Goal: Register for event/course

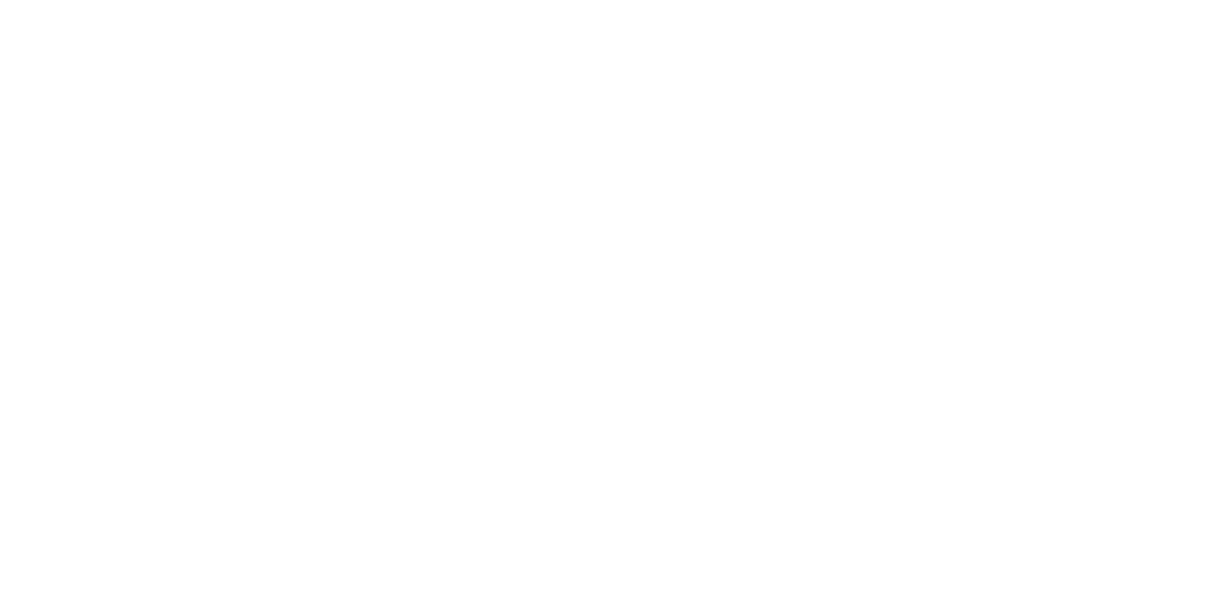
click at [1107, 5] on html "Your version of Internet Explorer is outdated and not supported. Please upgrade…" at bounding box center [608, 2] width 1216 height 5
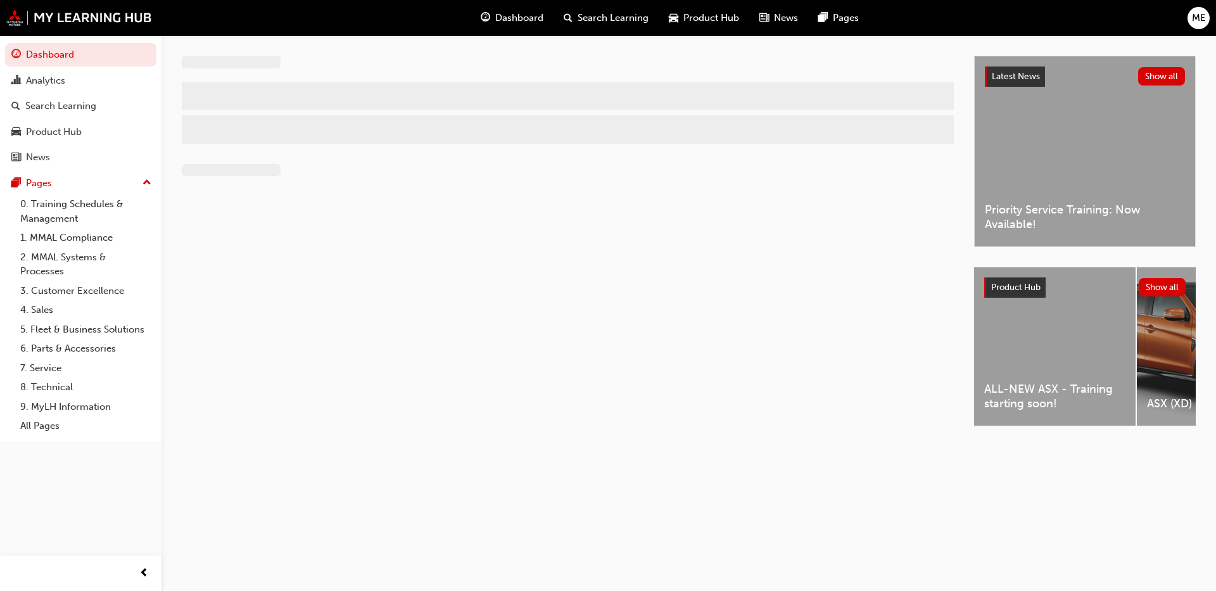
click at [561, 285] on div at bounding box center [578, 252] width 792 height 393
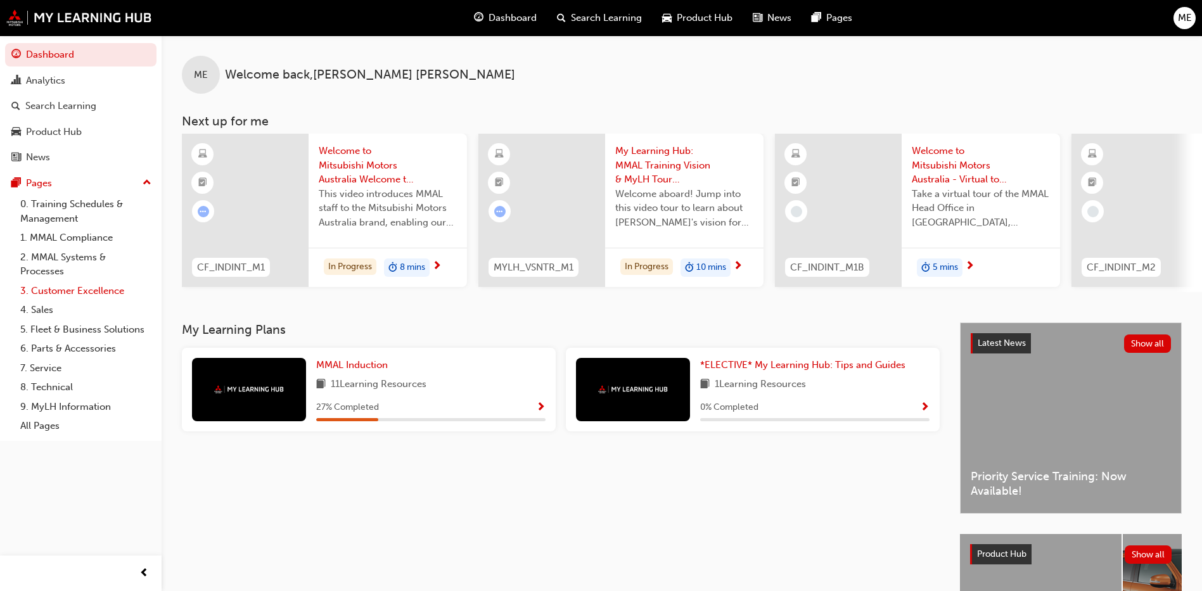
click at [71, 292] on link "3. Customer Excellence" at bounding box center [85, 291] width 141 height 20
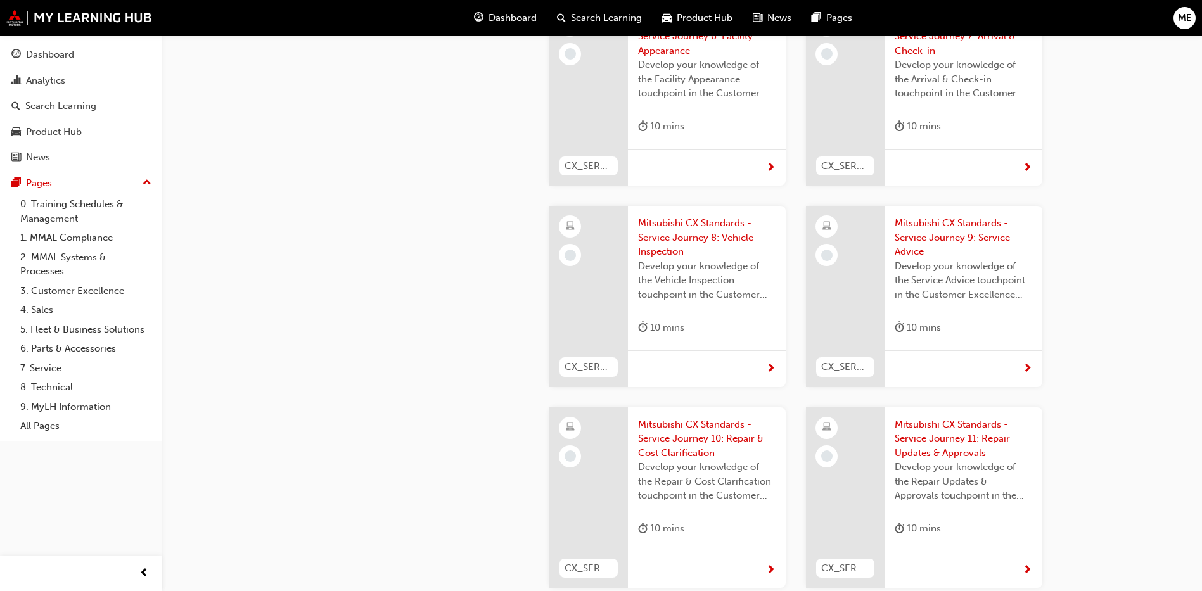
scroll to position [3544, 0]
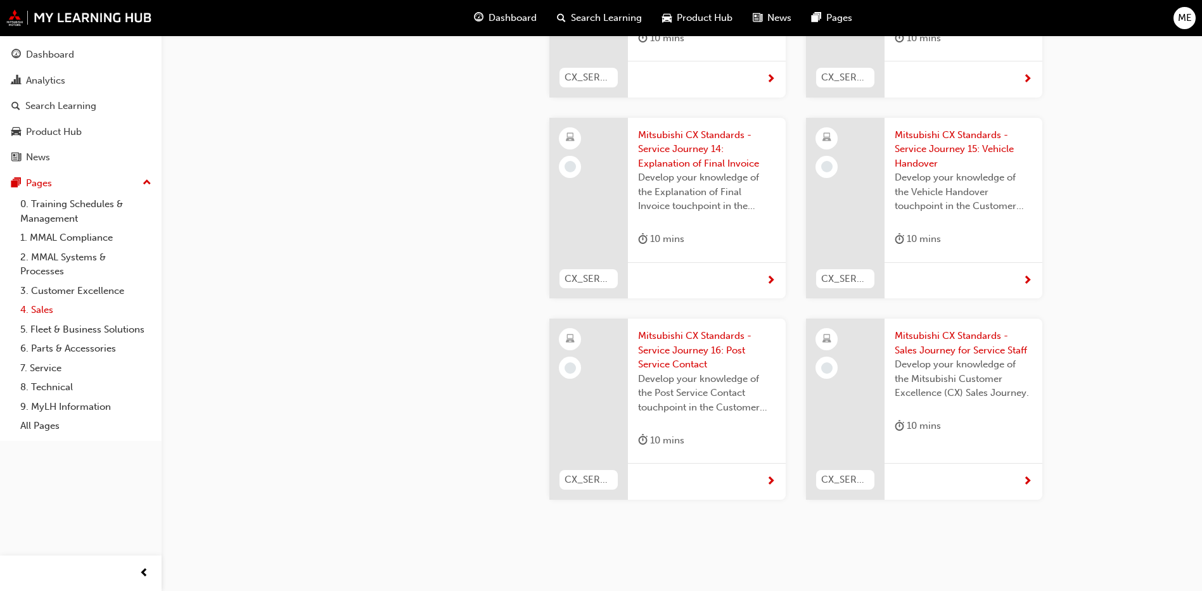
click at [39, 311] on link "4. Sales" at bounding box center [85, 310] width 141 height 20
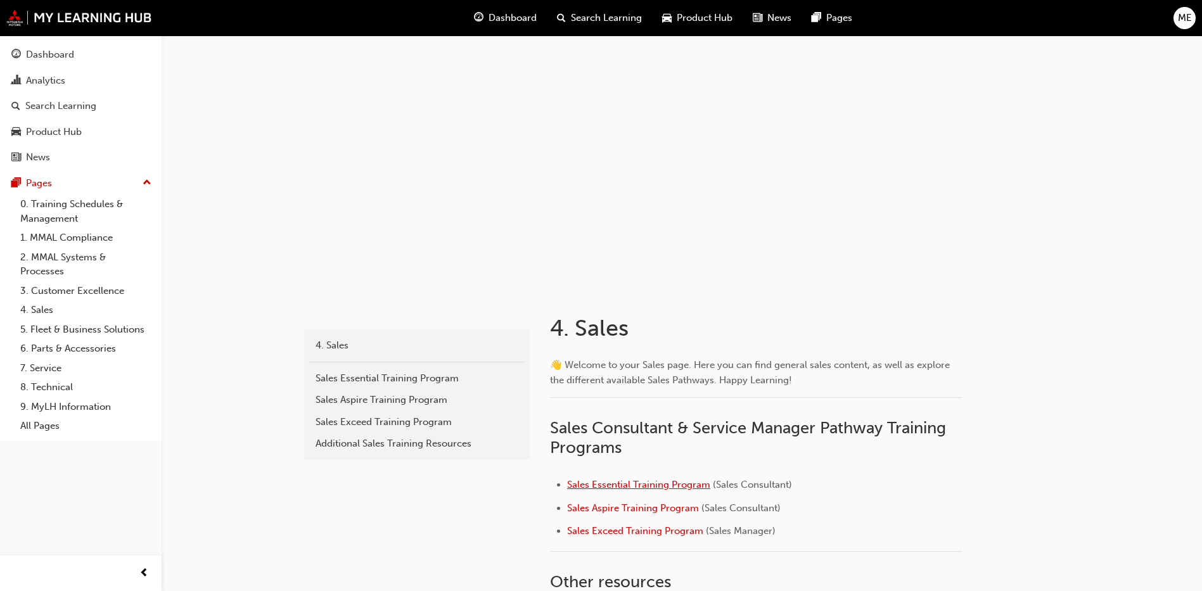
click at [628, 480] on span "Sales Essential Training Program" at bounding box center [638, 484] width 143 height 11
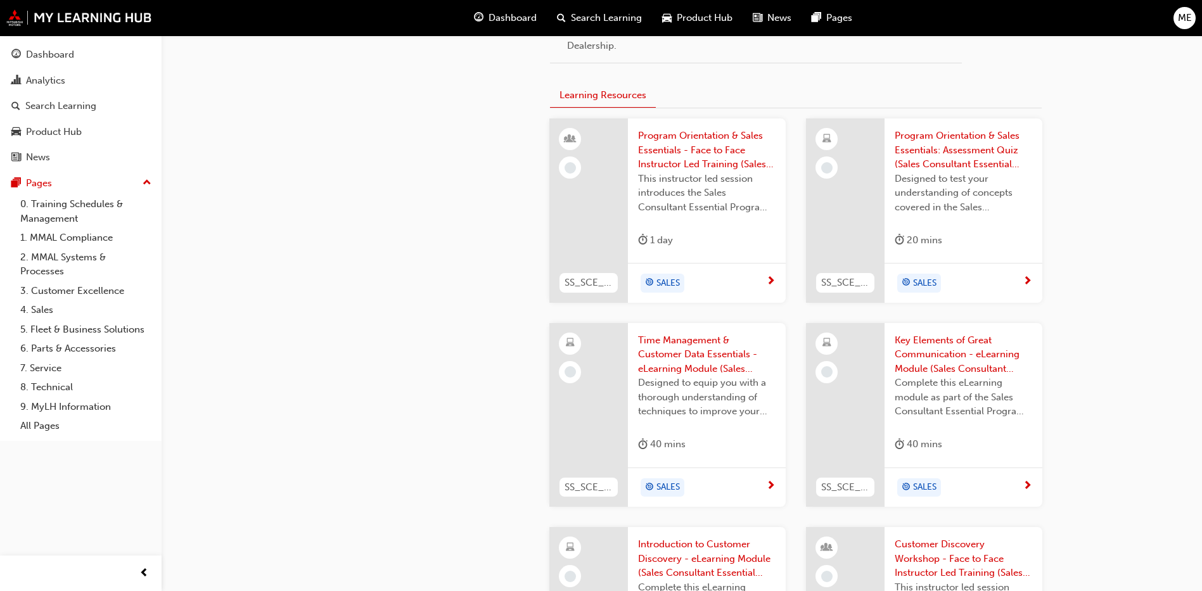
scroll to position [798, 0]
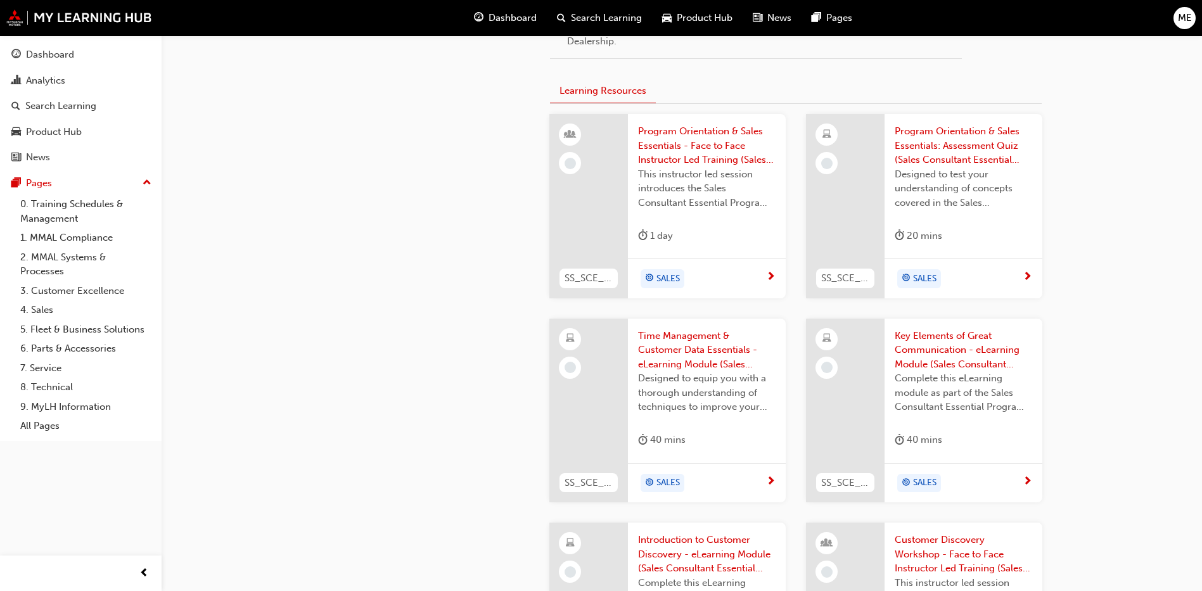
click at [670, 144] on span "Program Orientation & Sales Essentials - Face to Face Instructor Led Training (…" at bounding box center [706, 145] width 137 height 43
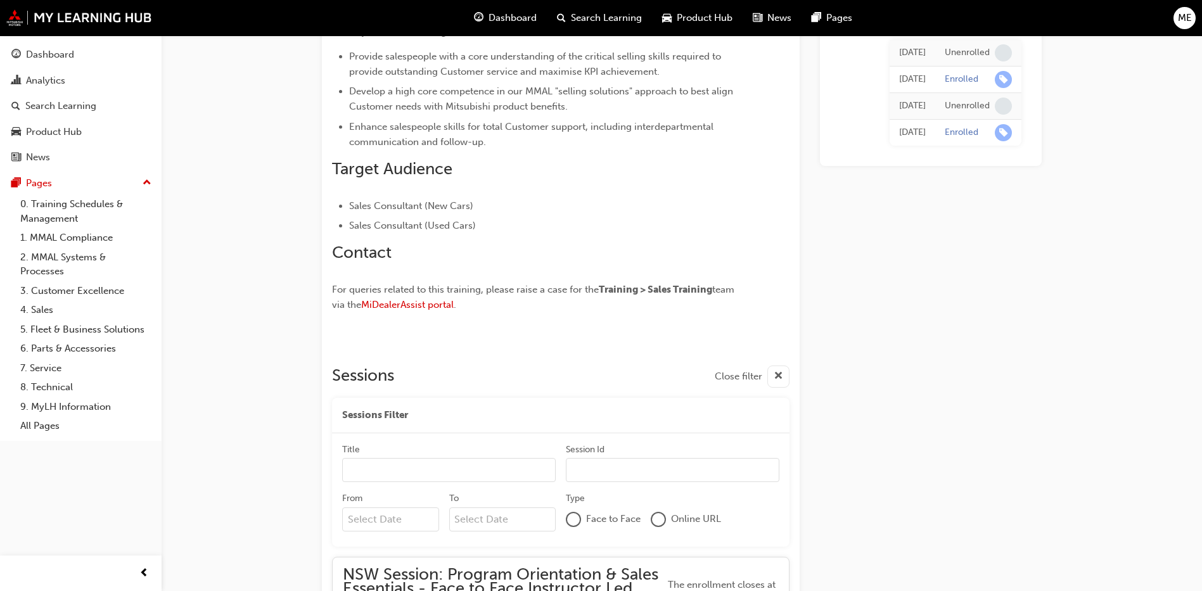
scroll to position [908, 0]
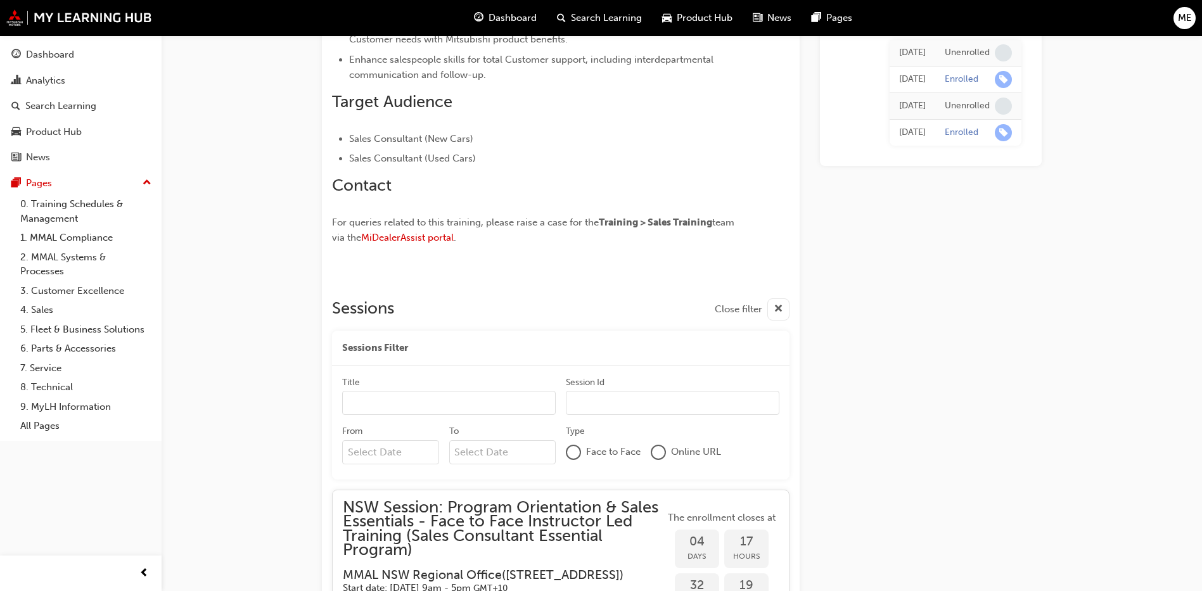
drag, startPoint x: 1197, startPoint y: 163, endPoint x: 1216, endPoint y: 202, distance: 43.6
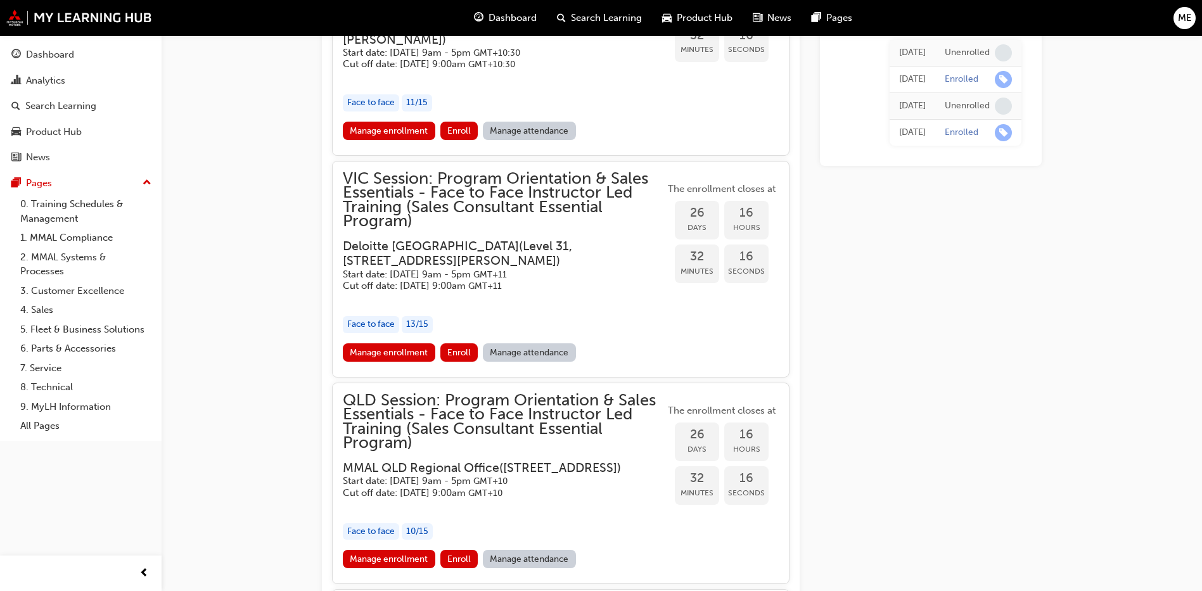
scroll to position [1681, 0]
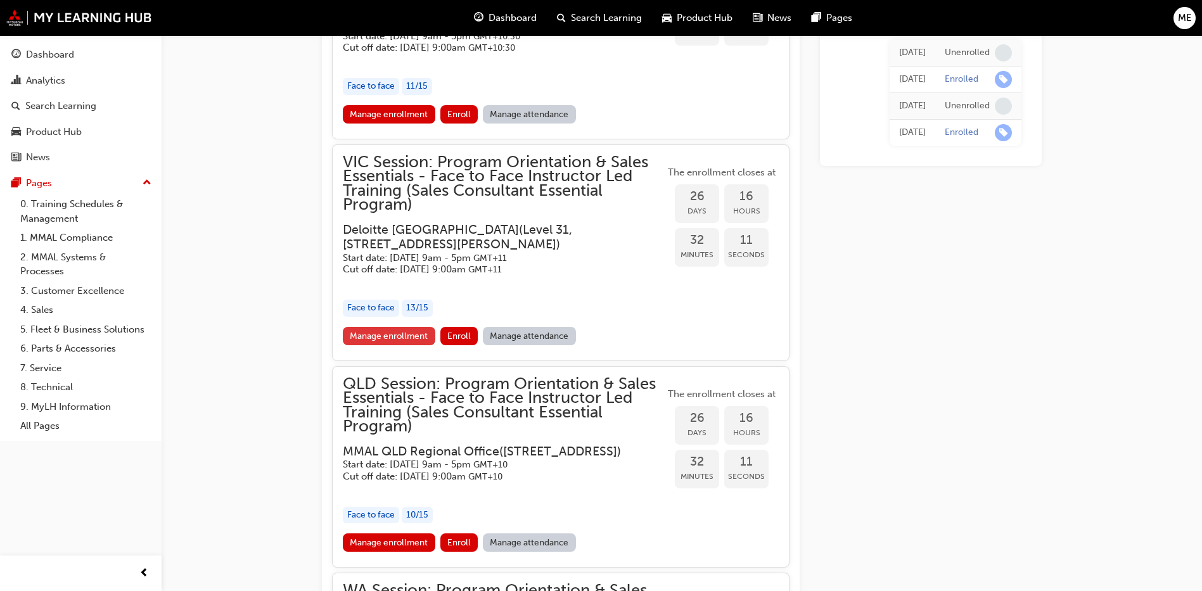
click at [388, 345] on link "Manage enrollment" at bounding box center [389, 336] width 92 height 18
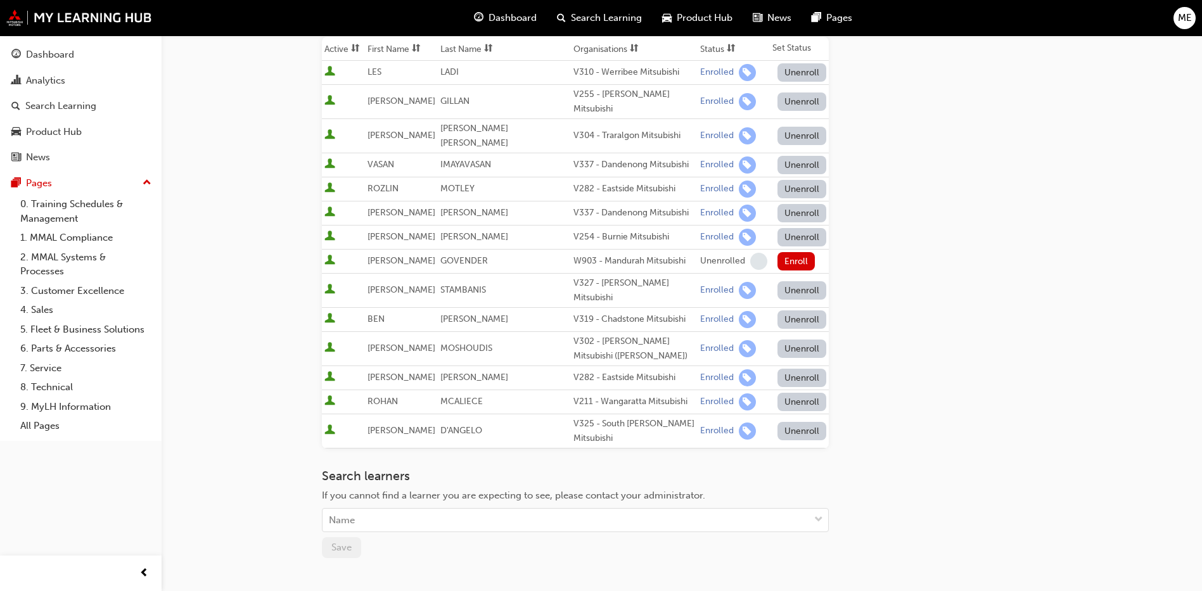
scroll to position [260, 0]
click at [777, 280] on button "Unenroll" at bounding box center [801, 289] width 49 height 18
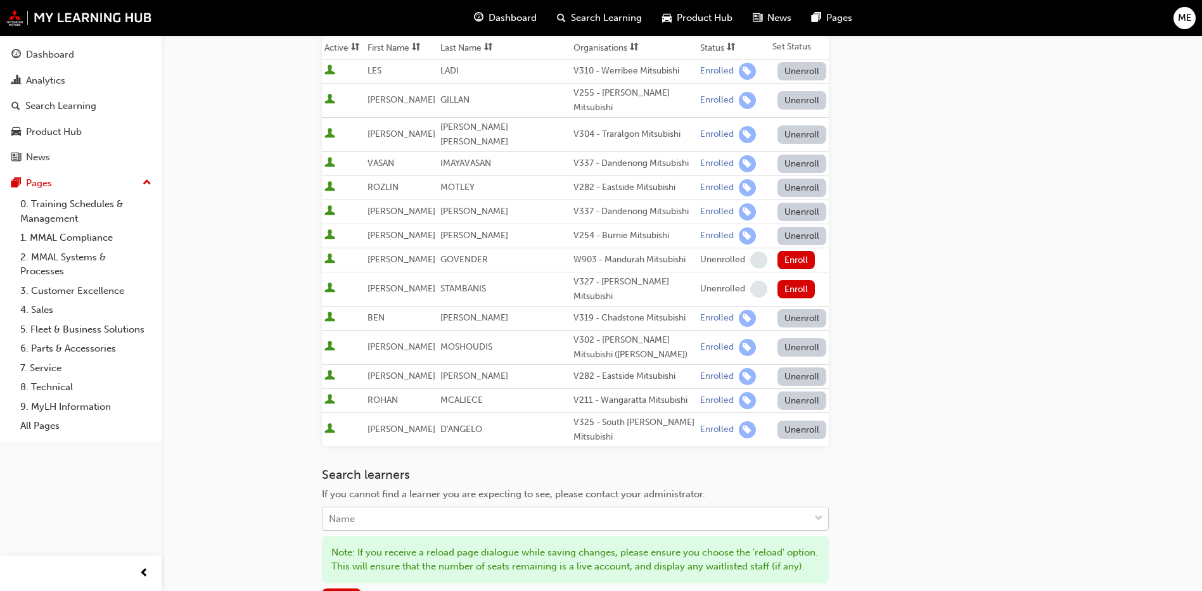
click at [360, 508] on div "Name" at bounding box center [565, 519] width 487 height 22
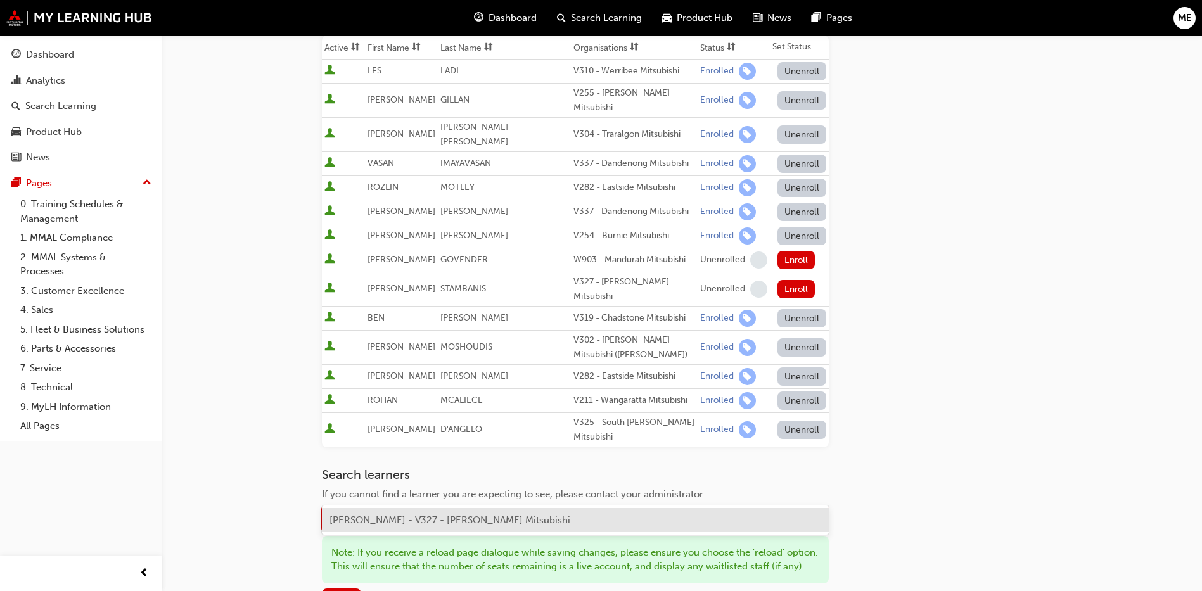
type input "john garner"
click at [398, 510] on div "JOHN GARNER - V327 - Knox Mitsubishi" at bounding box center [575, 520] width 507 height 25
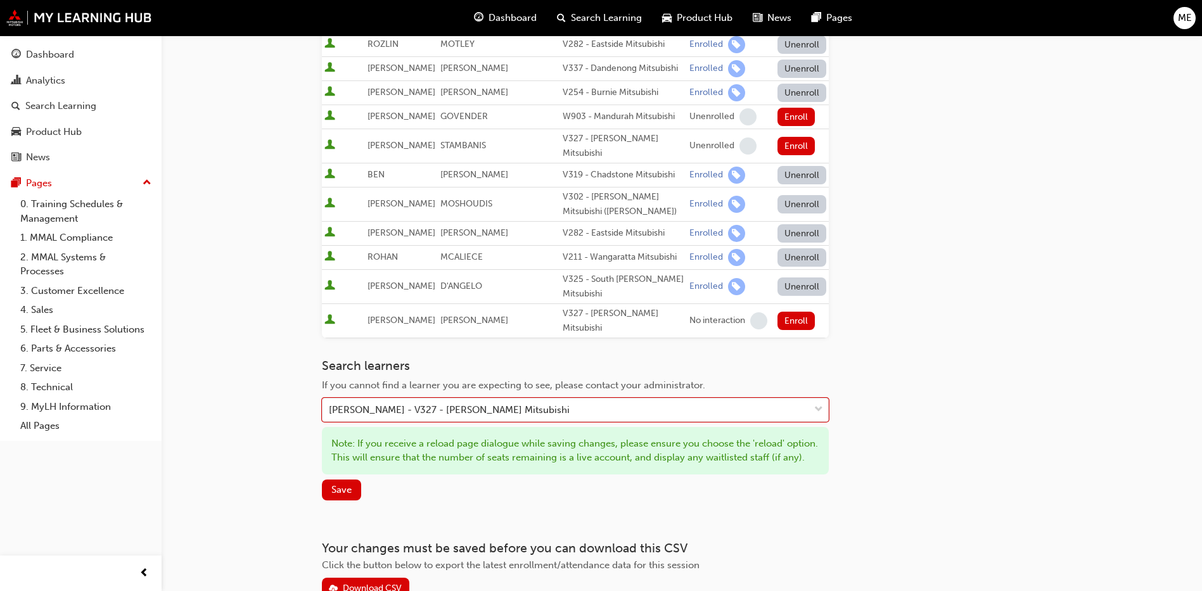
scroll to position [406, 0]
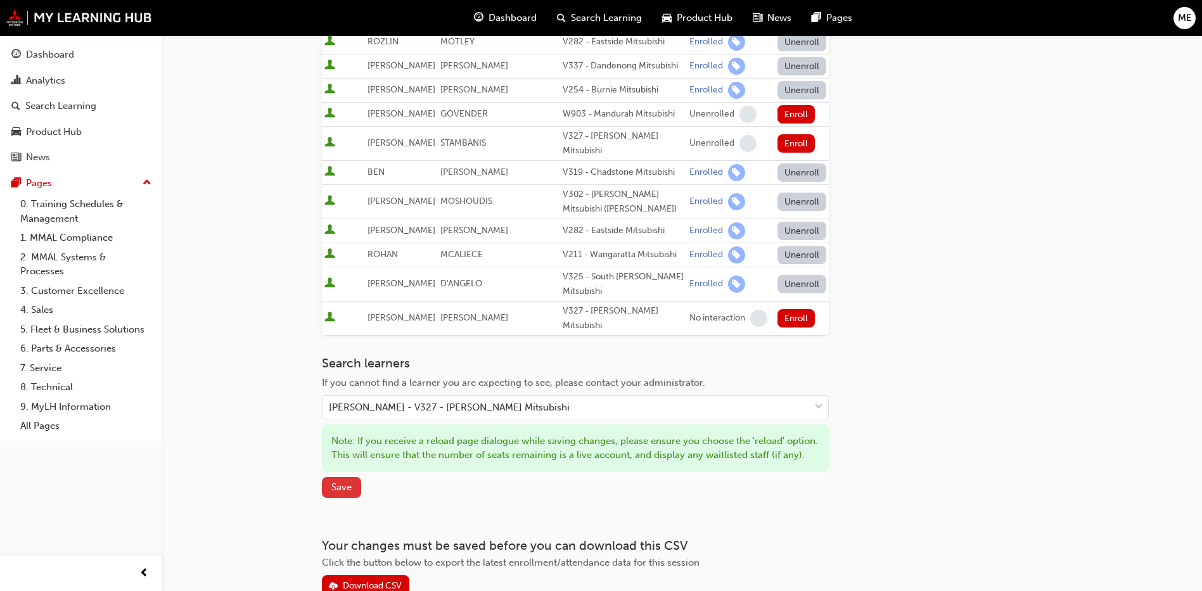
click at [345, 481] on span "Save" at bounding box center [341, 486] width 20 height 11
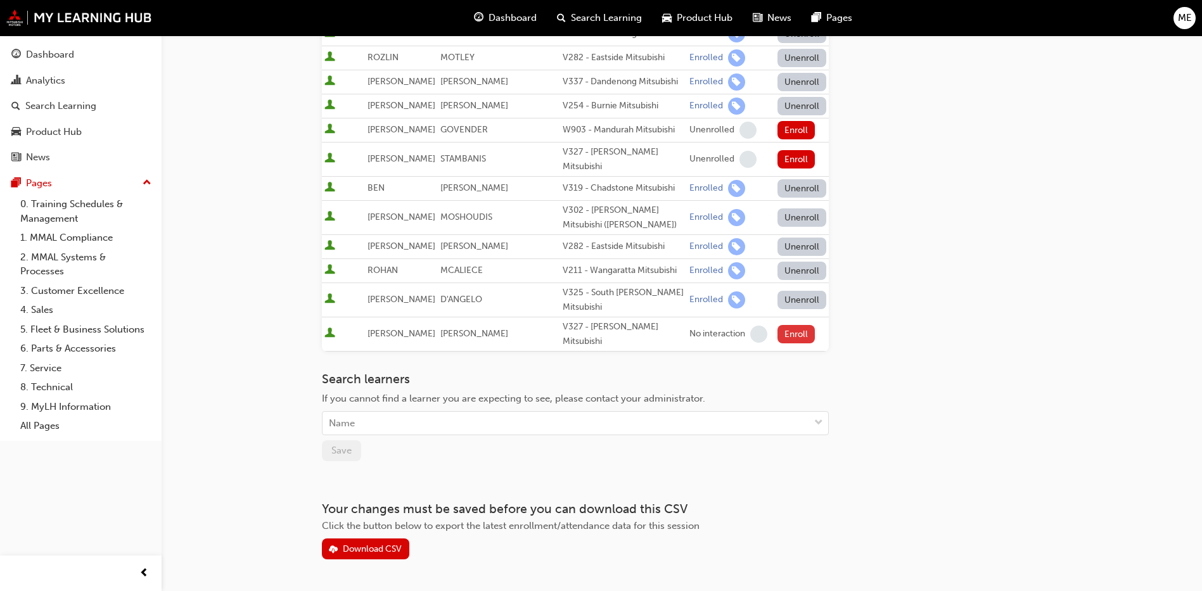
click at [787, 325] on button "Enroll" at bounding box center [796, 334] width 38 height 18
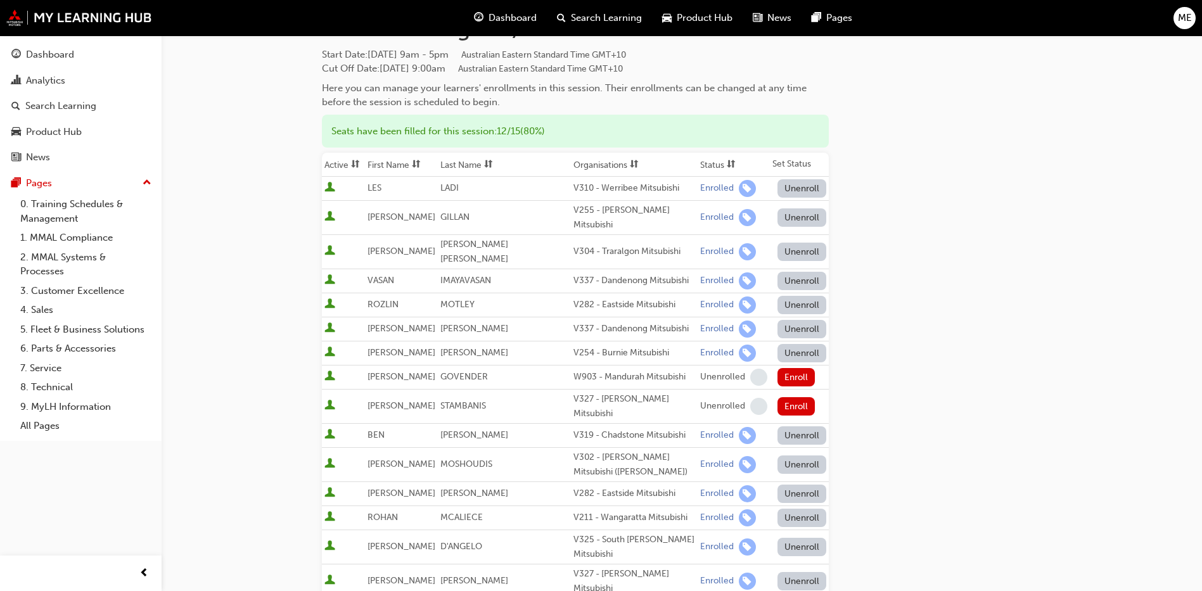
scroll to position [0, 0]
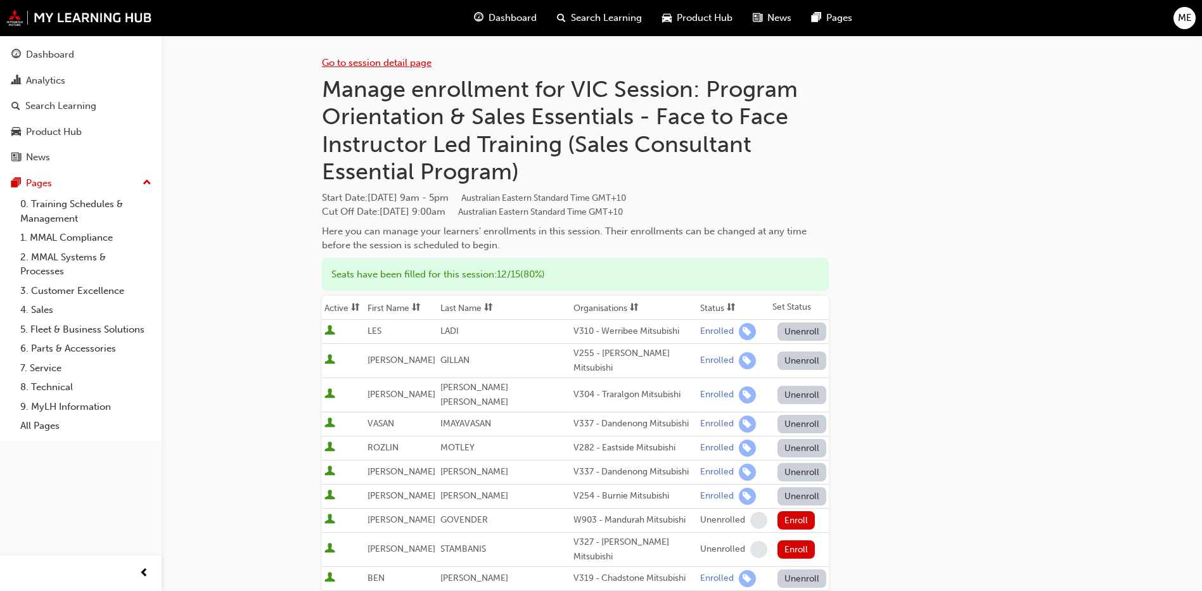
click at [342, 60] on link "Go to session detail page" at bounding box center [377, 62] width 110 height 11
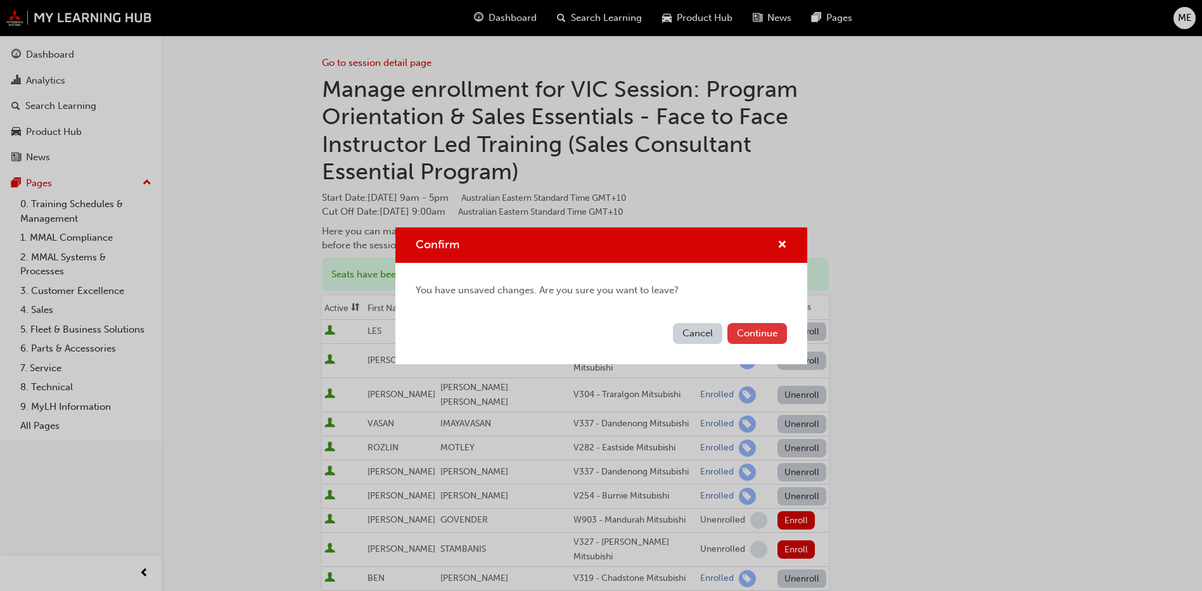
click at [752, 331] on button "Continue" at bounding box center [757, 333] width 60 height 21
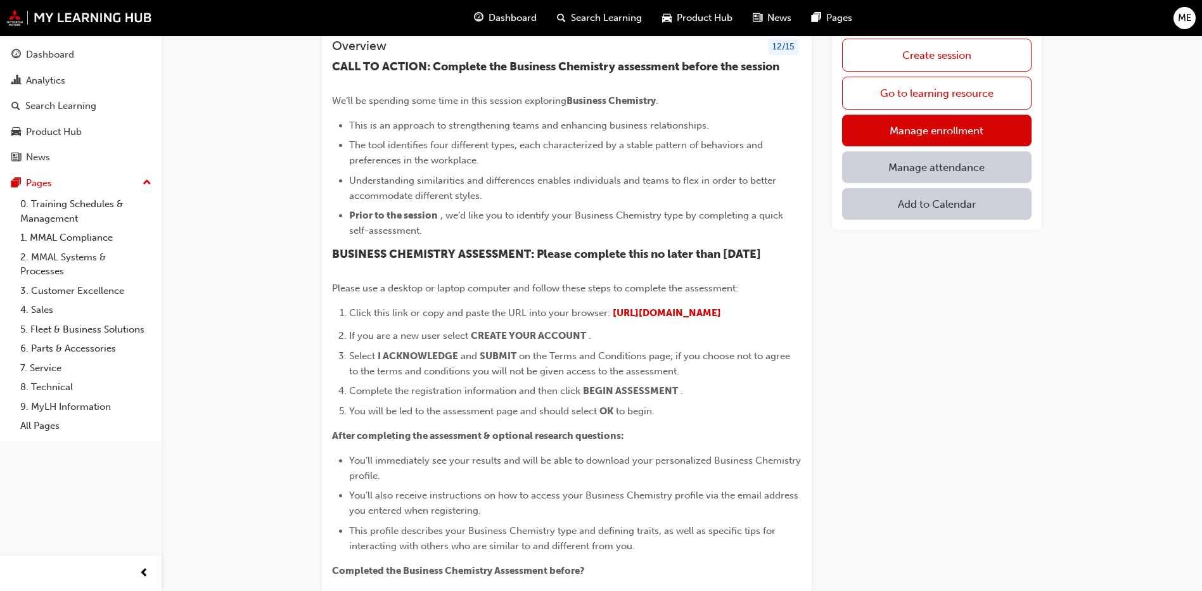
scroll to position [75, 0]
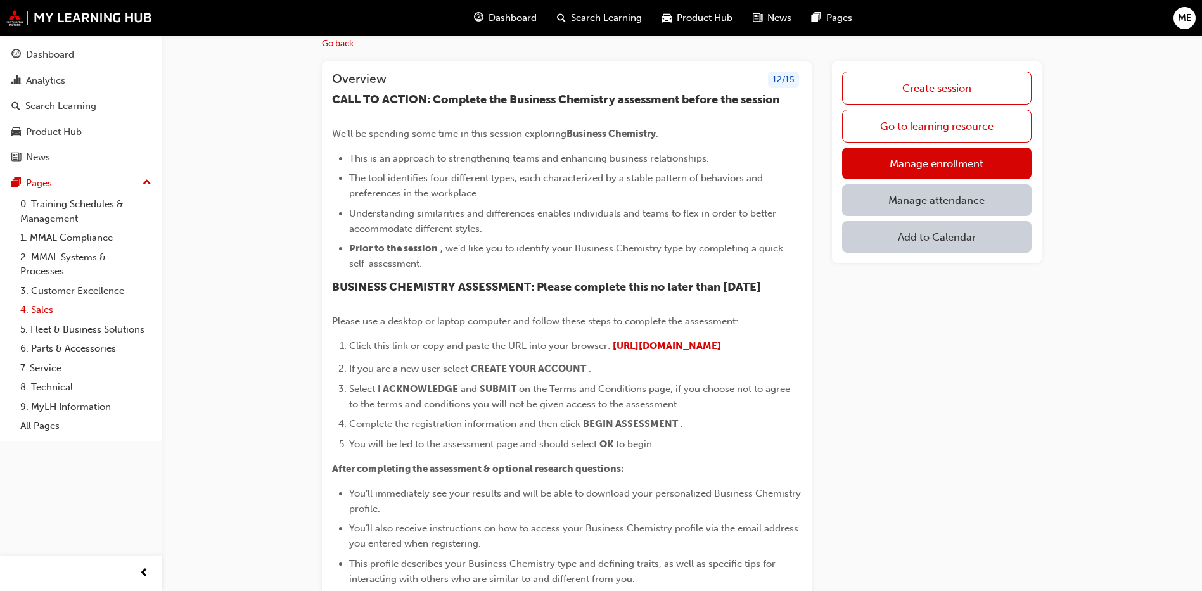
click at [42, 306] on link "4. Sales" at bounding box center [85, 310] width 141 height 20
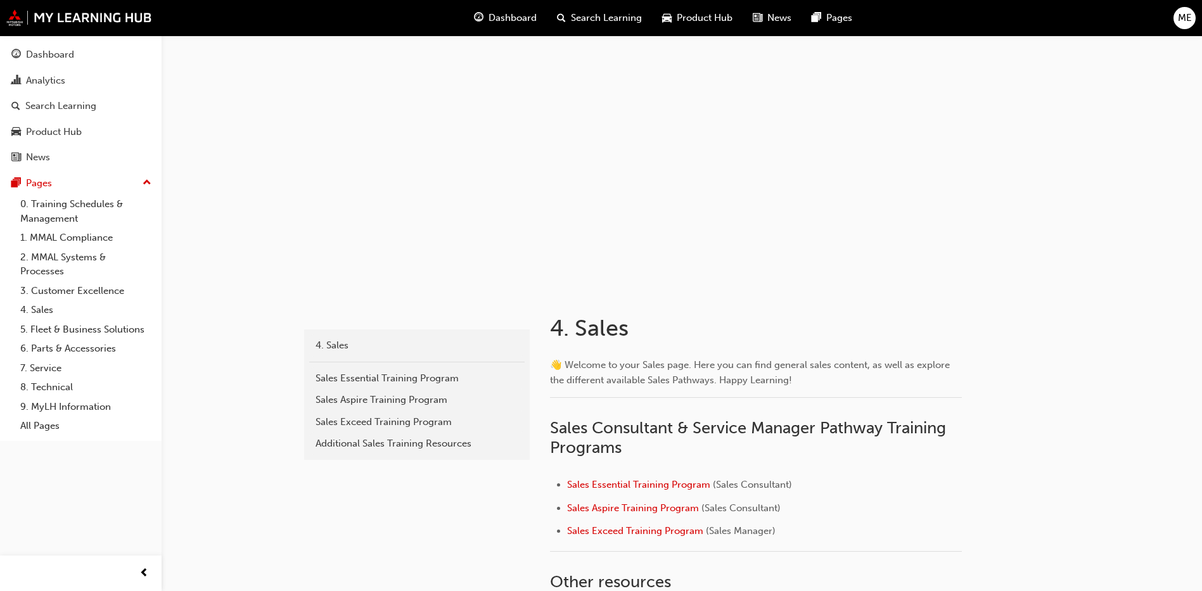
click at [601, 478] on li "Sales Essential Training Program (Sales Consultant)" at bounding box center [764, 486] width 395 height 18
click at [601, 482] on span "Sales Essential Training Program" at bounding box center [638, 484] width 143 height 11
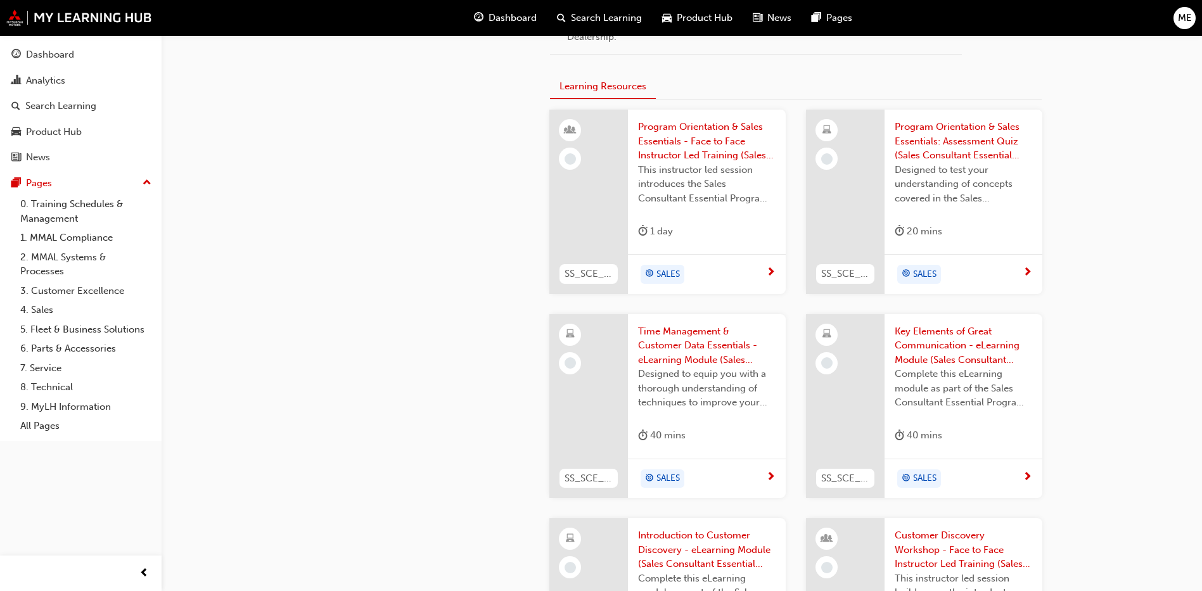
scroll to position [796, 0]
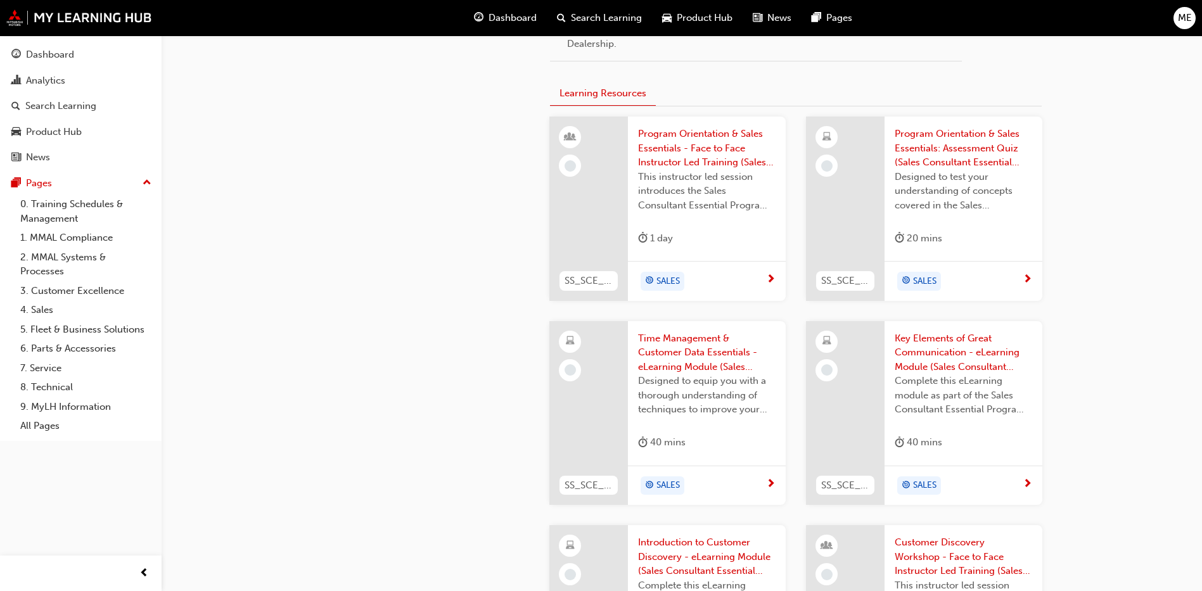
click at [675, 146] on span "Program Orientation & Sales Essentials - Face to Face Instructor Led Training (…" at bounding box center [706, 148] width 137 height 43
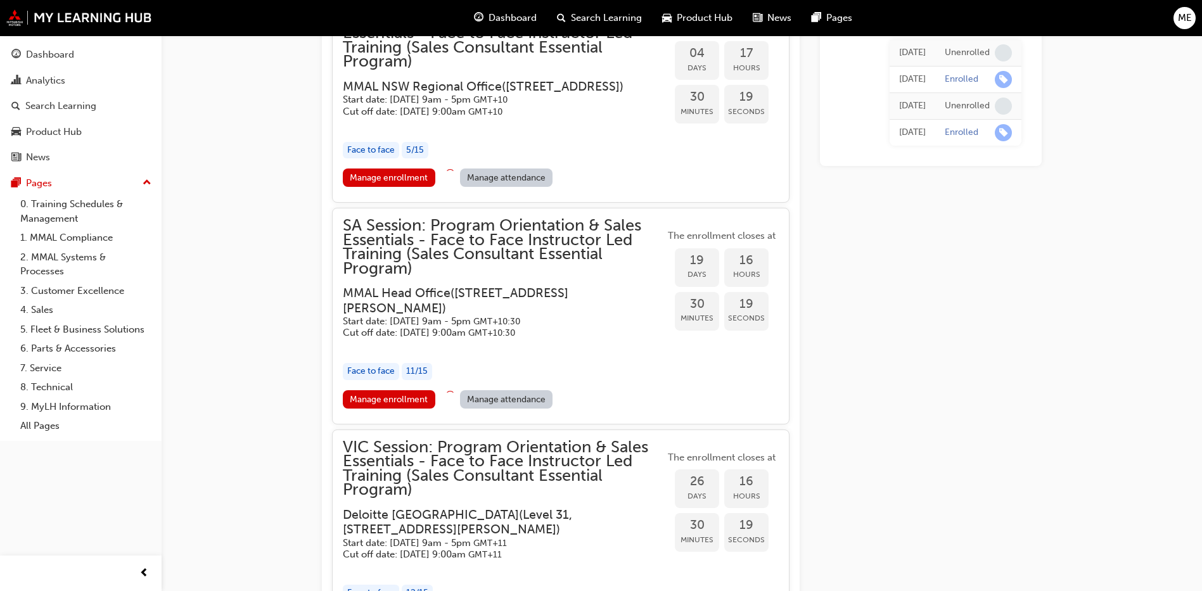
scroll to position [2775, 0]
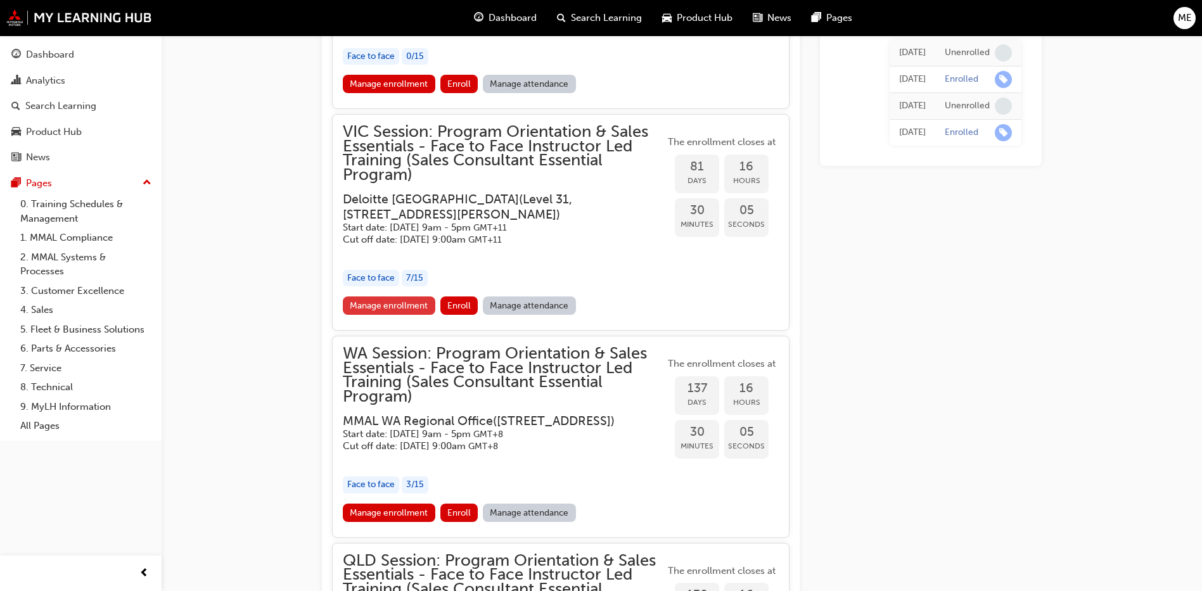
click at [375, 315] on link "Manage enrollment" at bounding box center [389, 305] width 92 height 18
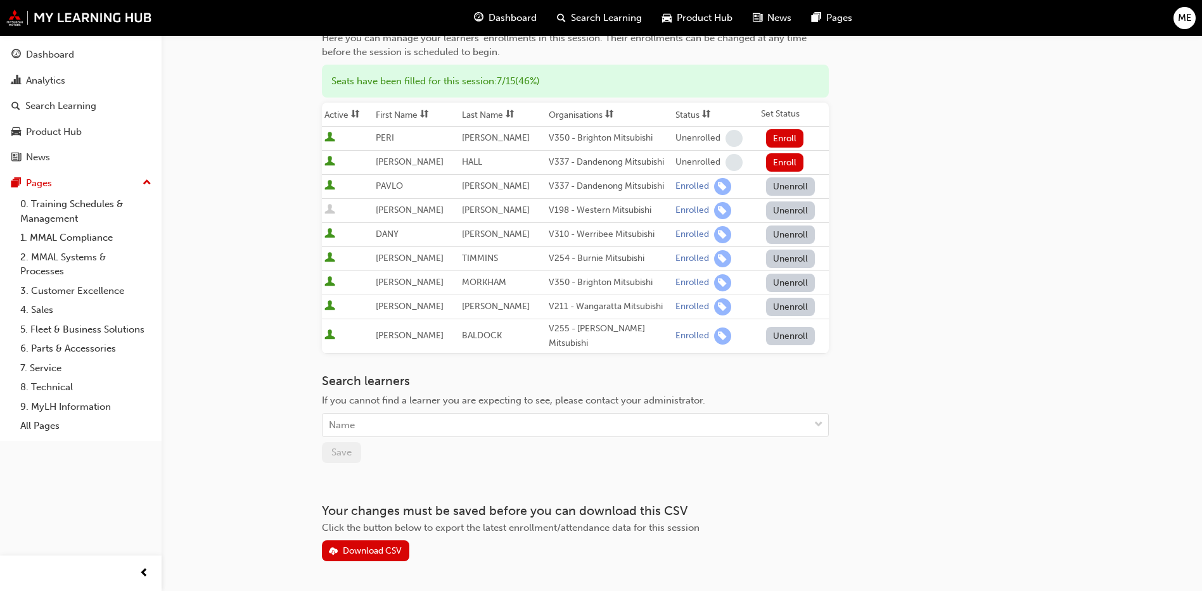
scroll to position [215, 0]
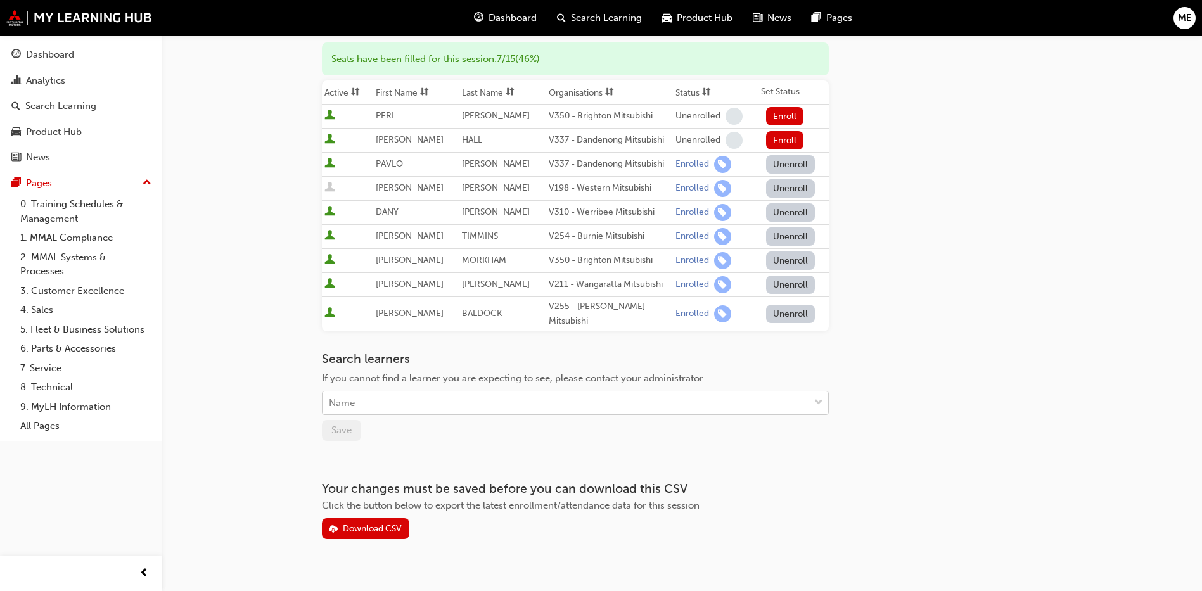
click at [379, 394] on div "Name" at bounding box center [565, 403] width 487 height 22
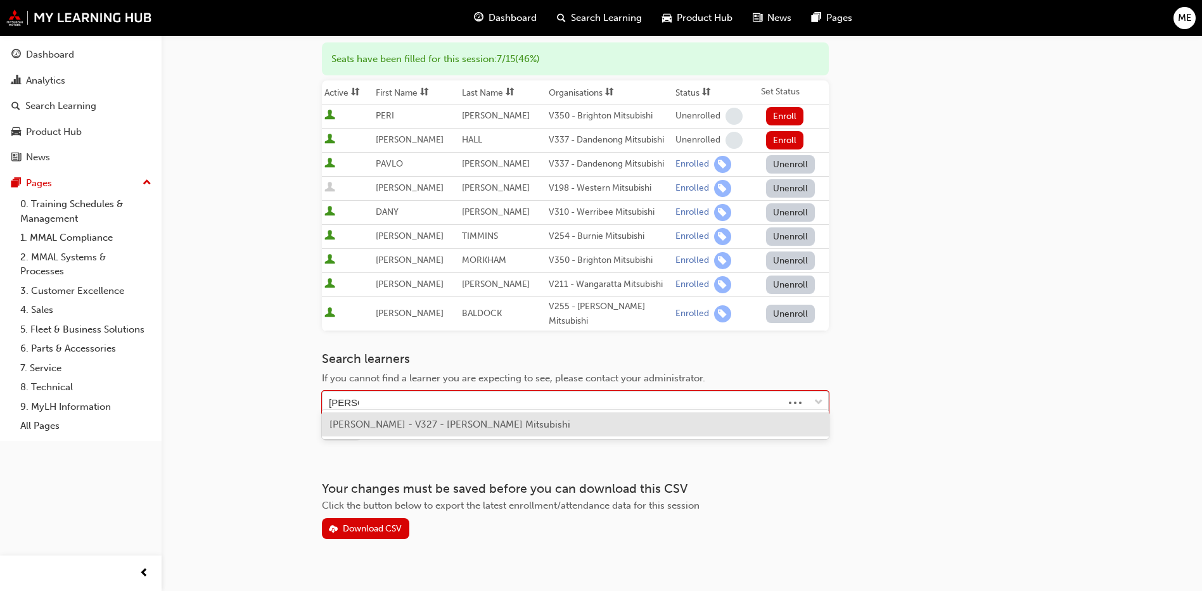
type input "[PERSON_NAME]"
click at [388, 416] on div "[PERSON_NAME] - V327 - [PERSON_NAME] Mitsubishi" at bounding box center [575, 424] width 507 height 25
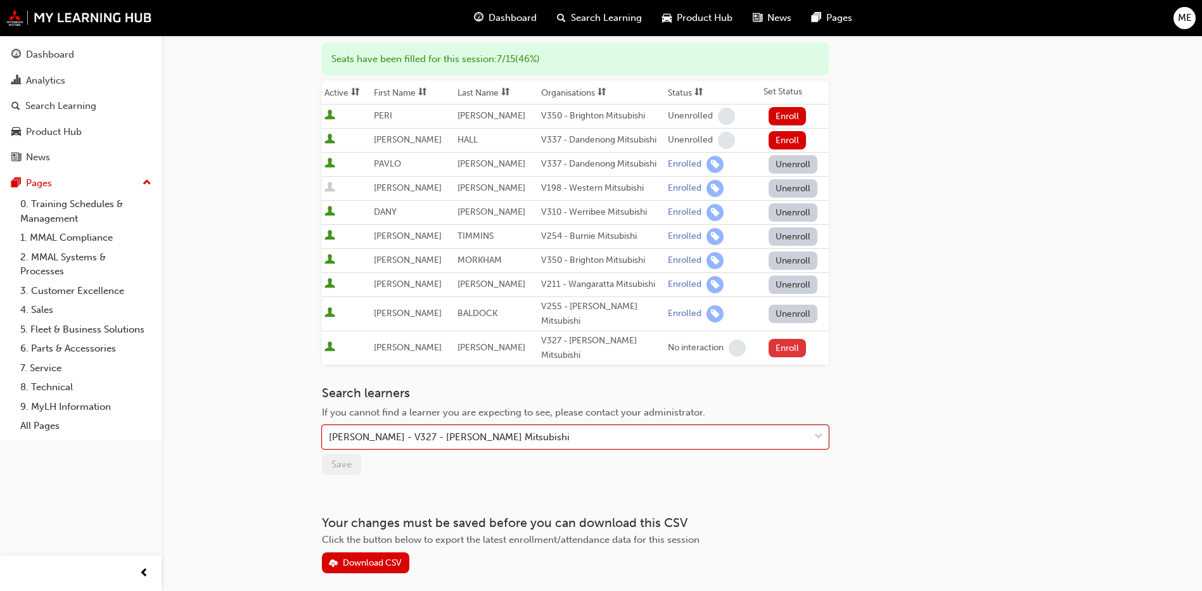
click at [771, 339] on button "Enroll" at bounding box center [787, 348] width 38 height 18
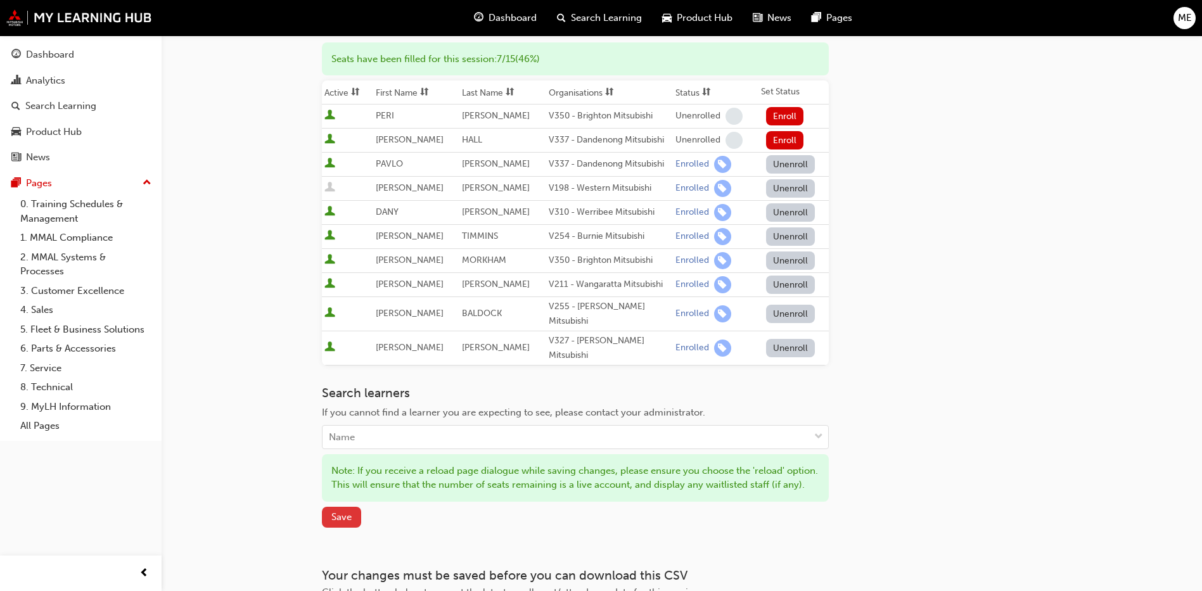
click at [333, 511] on span "Save" at bounding box center [341, 516] width 20 height 11
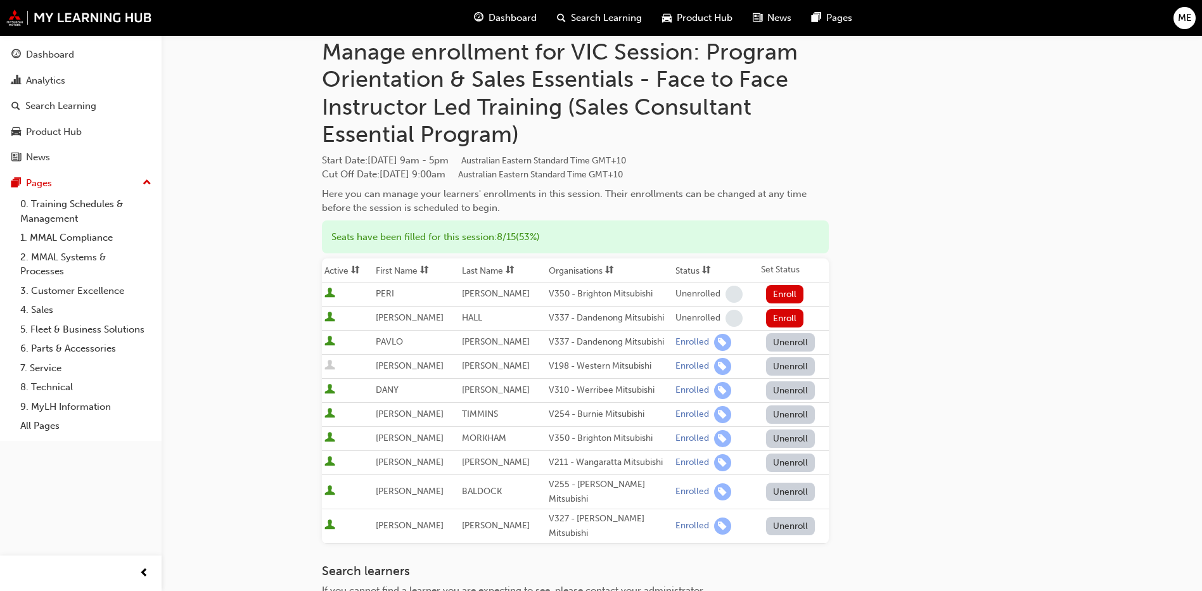
scroll to position [0, 0]
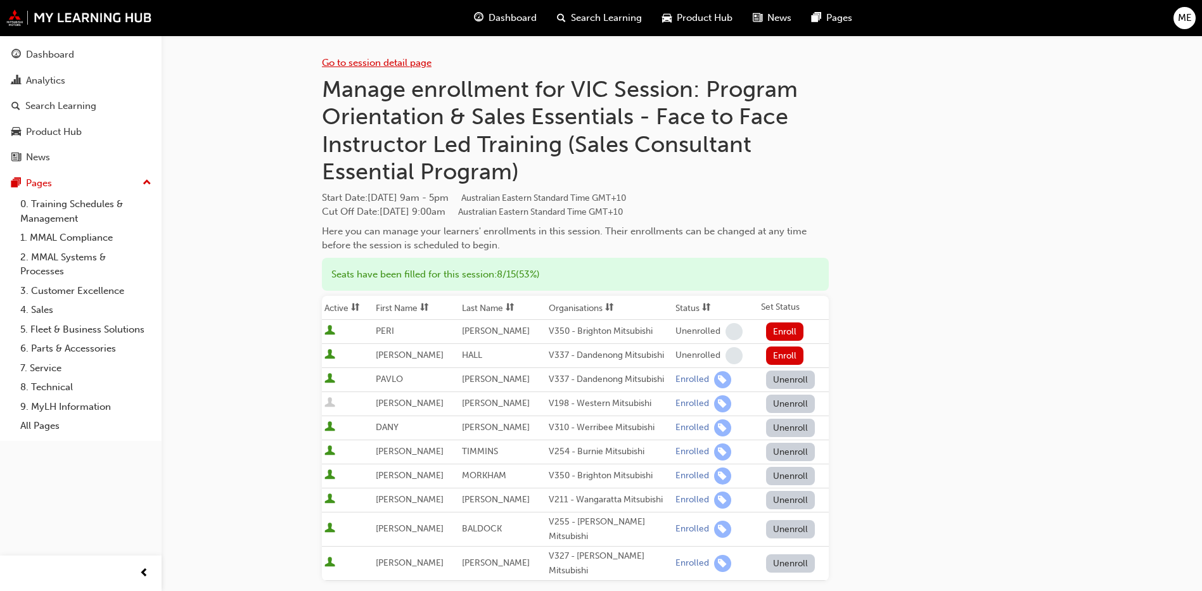
click at [402, 58] on link "Go to session detail page" at bounding box center [377, 62] width 110 height 11
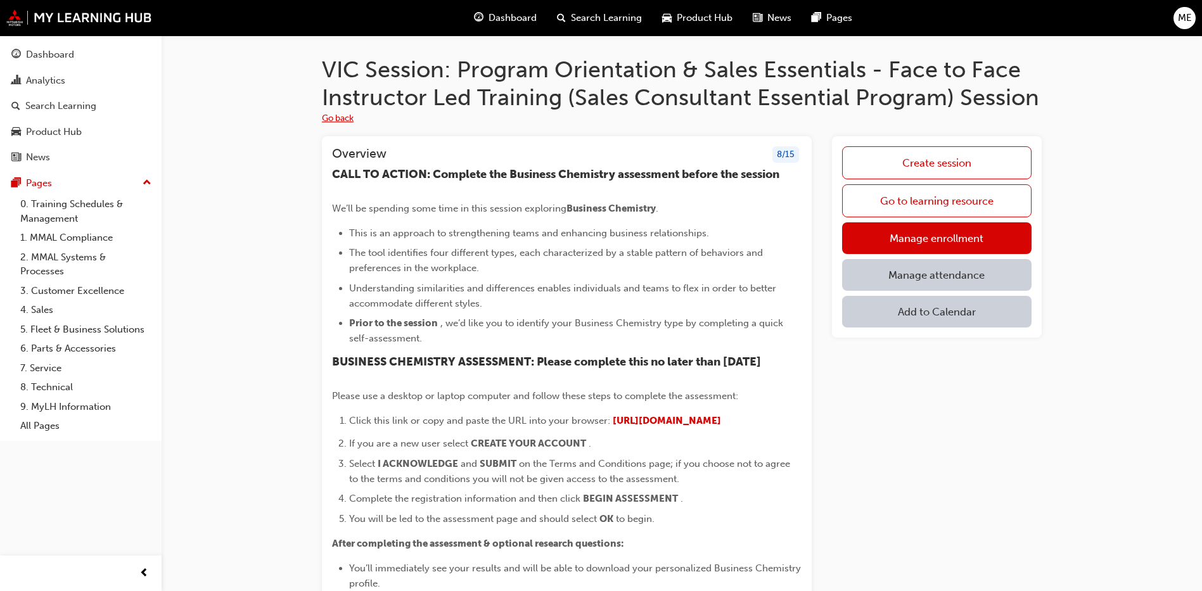
click at [333, 119] on button "Go back" at bounding box center [338, 118] width 32 height 15
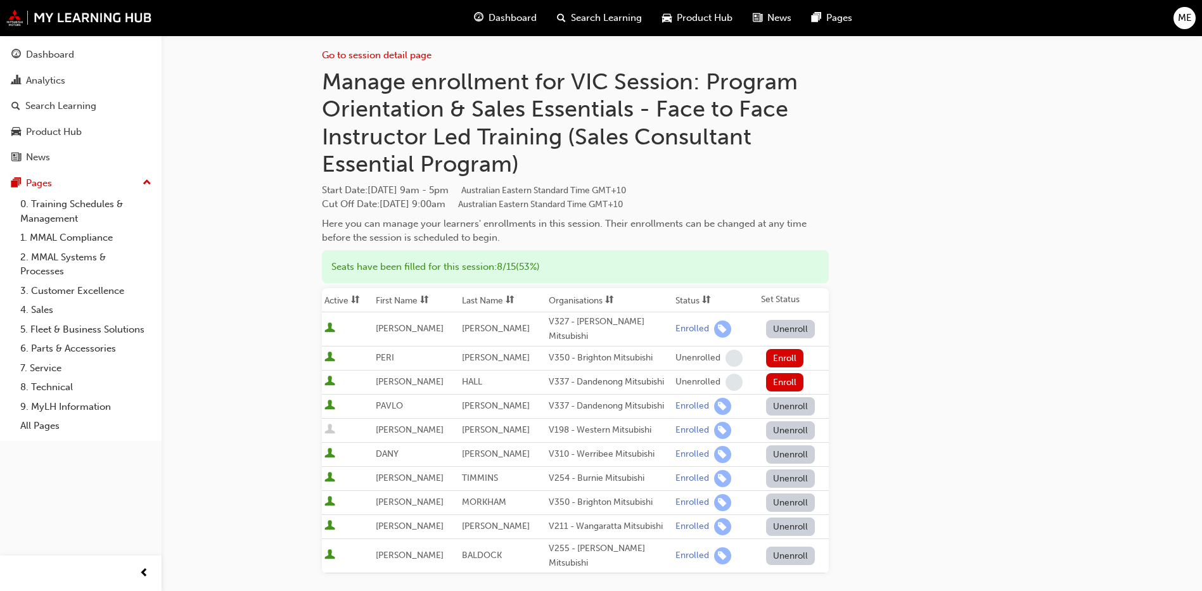
scroll to position [5, 0]
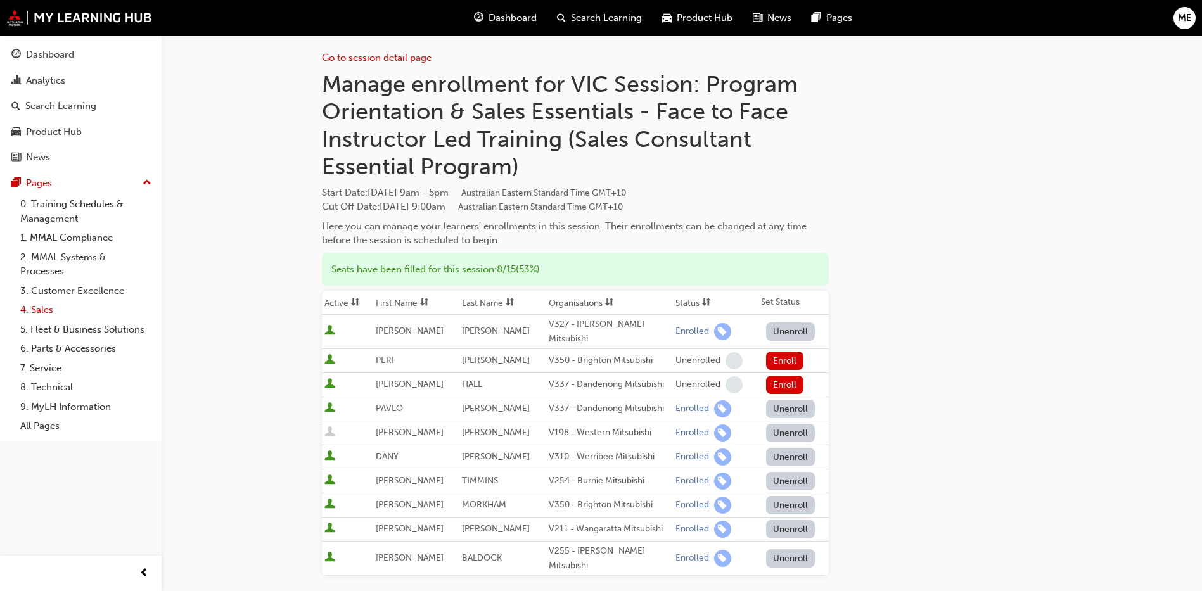
click at [46, 307] on link "4. Sales" at bounding box center [85, 310] width 141 height 20
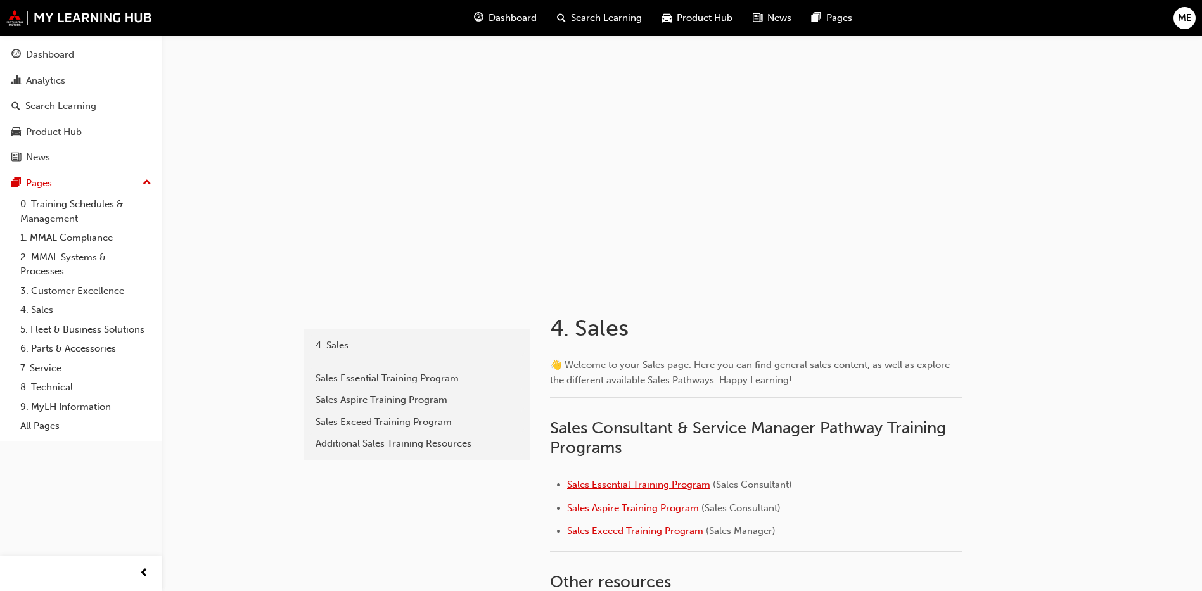
click at [595, 485] on span "Sales Essential Training Program" at bounding box center [638, 484] width 143 height 11
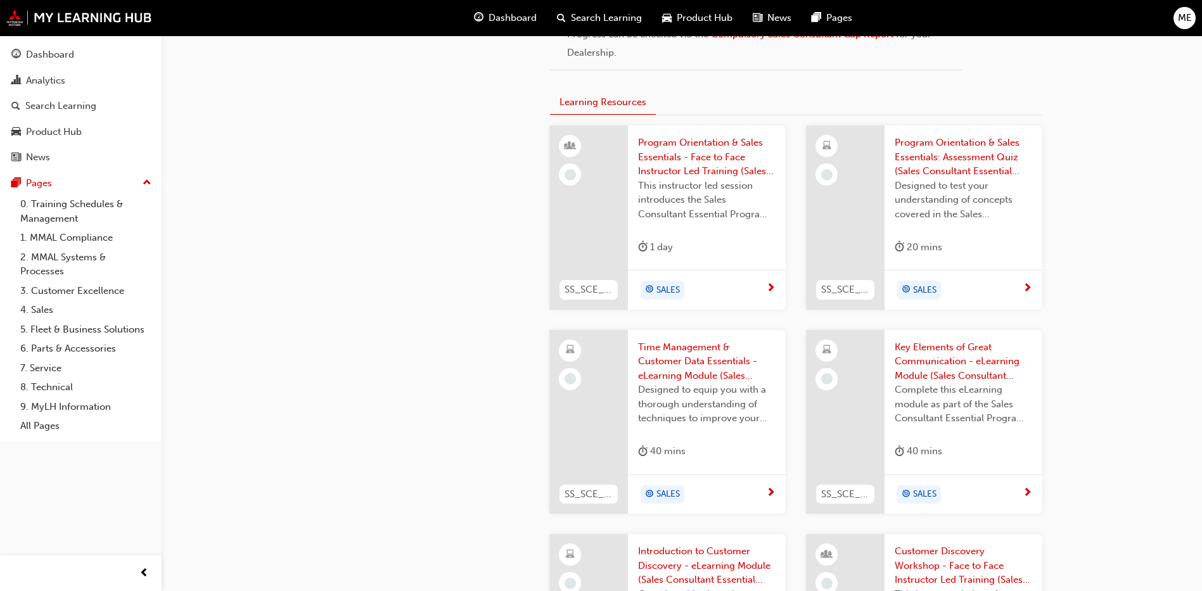
scroll to position [800, 0]
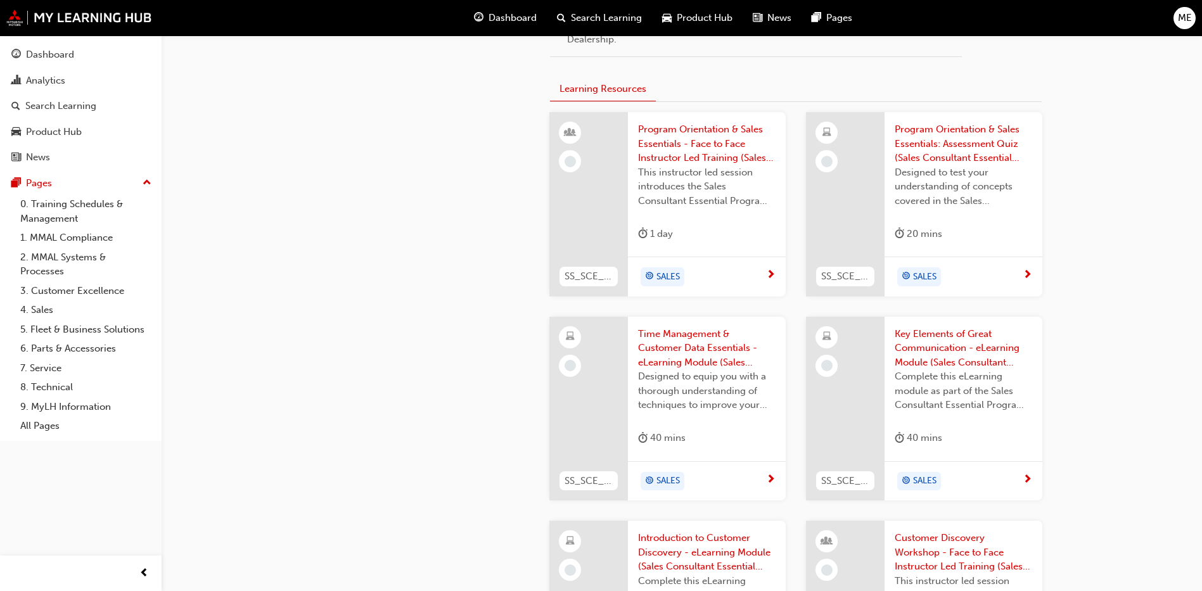
click at [692, 153] on span "Program Orientation & Sales Essentials - Face to Face Instructor Led Training (…" at bounding box center [706, 143] width 137 height 43
